Goal: Navigation & Orientation: Go to known website

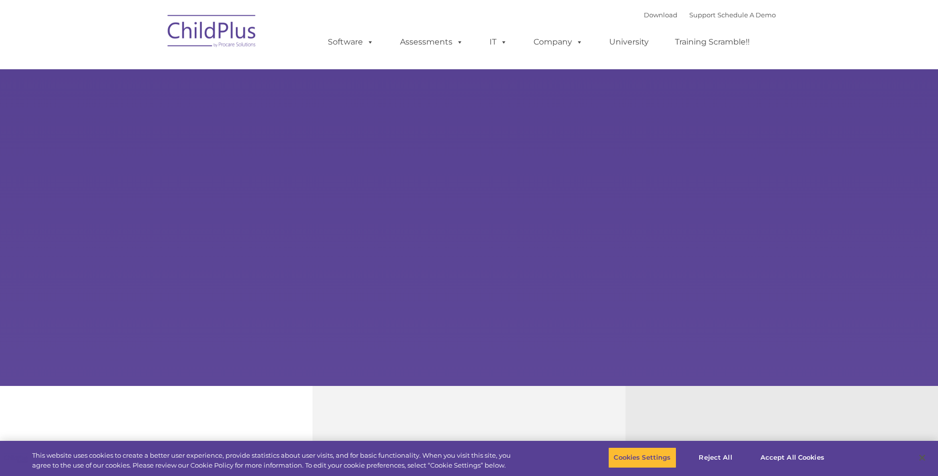
select select "MEDIUM"
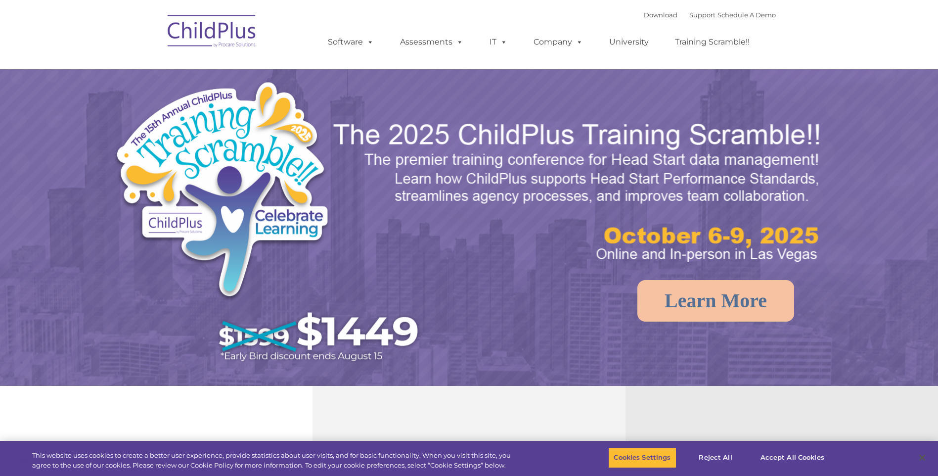
select select "MEDIUM"
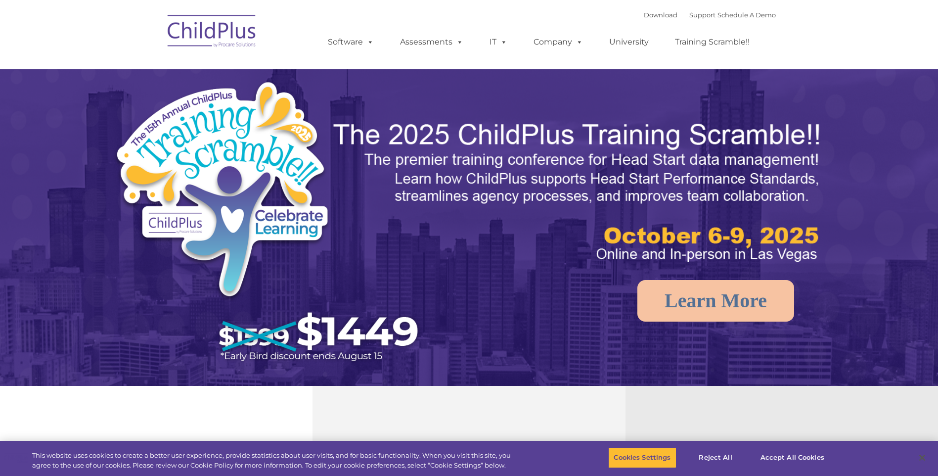
click at [224, 26] on img at bounding box center [212, 32] width 99 height 49
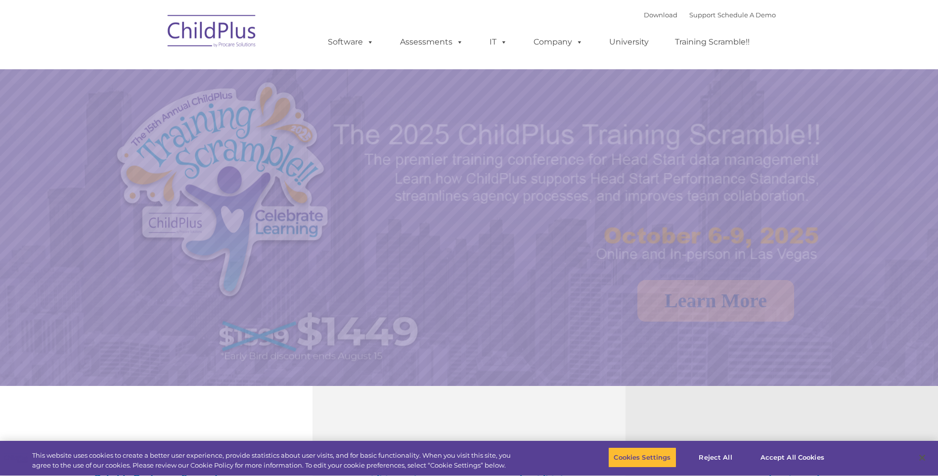
select select "MEDIUM"
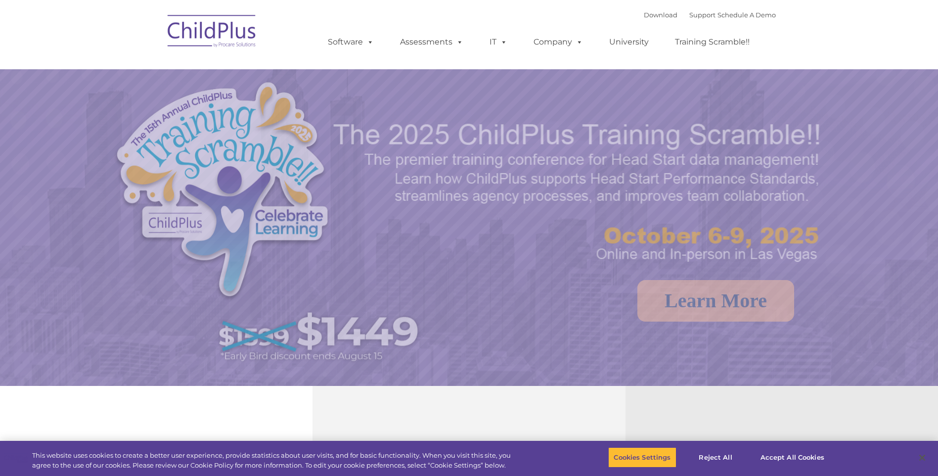
select select "MEDIUM"
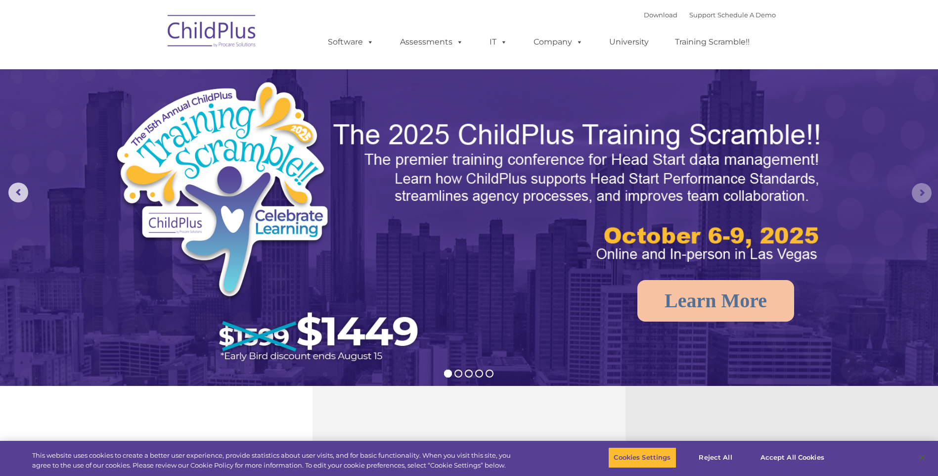
click at [921, 189] on rs-arrow at bounding box center [922, 193] width 20 height 20
